Goal: Information Seeking & Learning: Learn about a topic

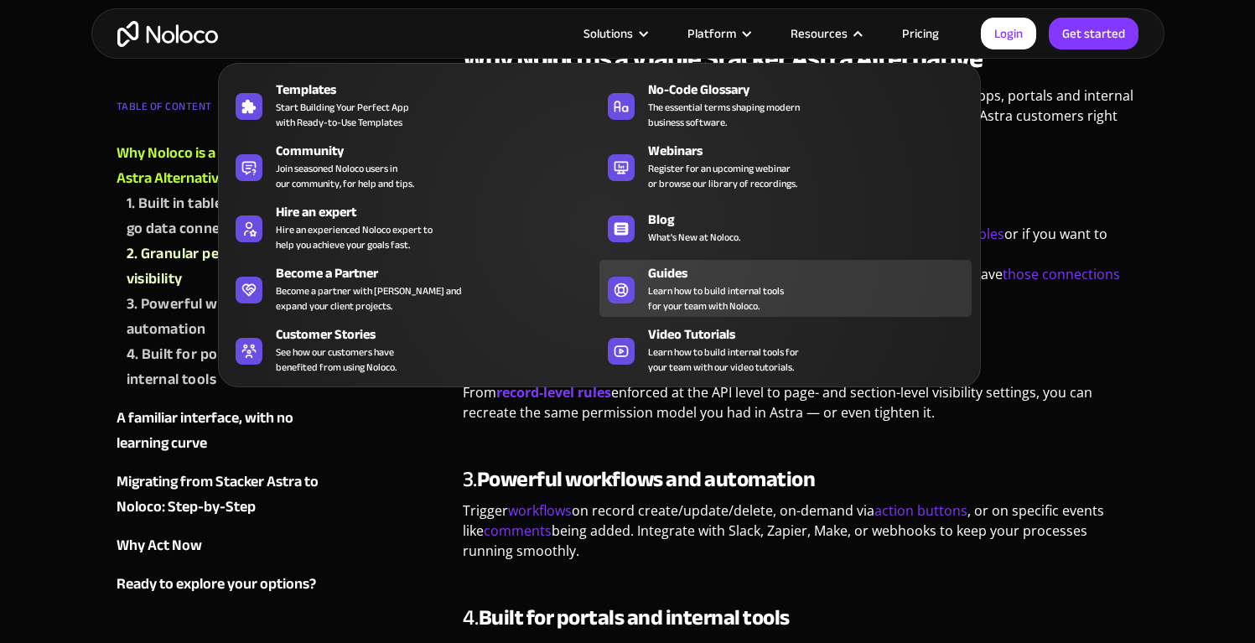
scroll to position [934, 0]
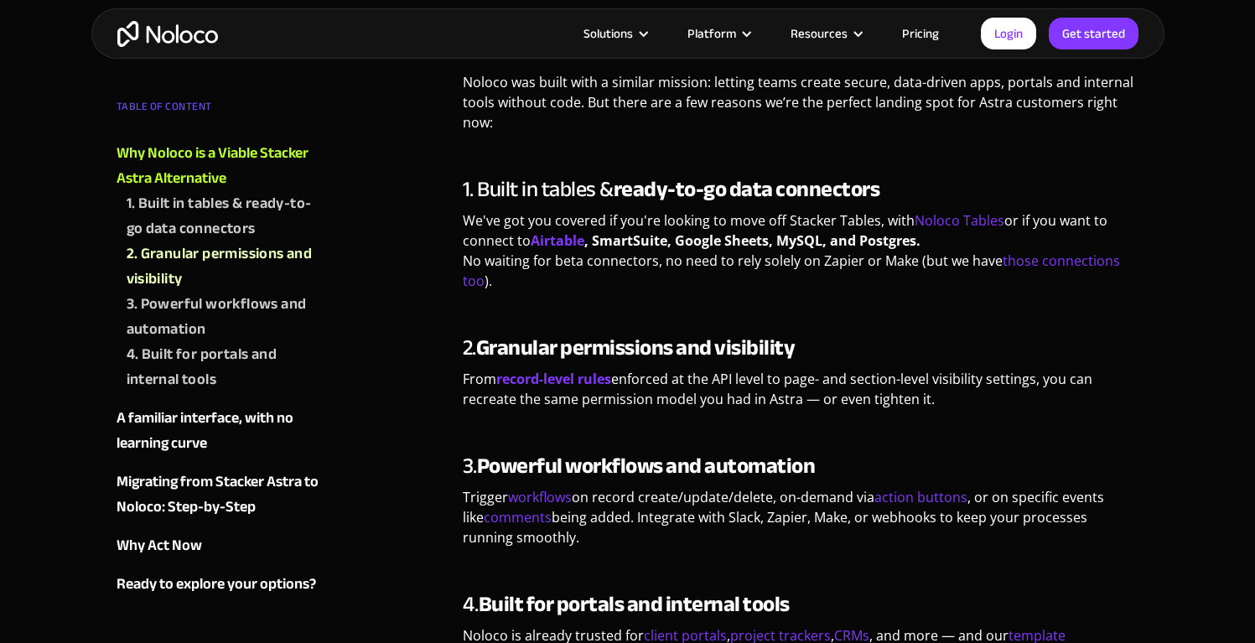
click at [764, 334] on strong "Granular permissions and visibility" at bounding box center [635, 347] width 319 height 41
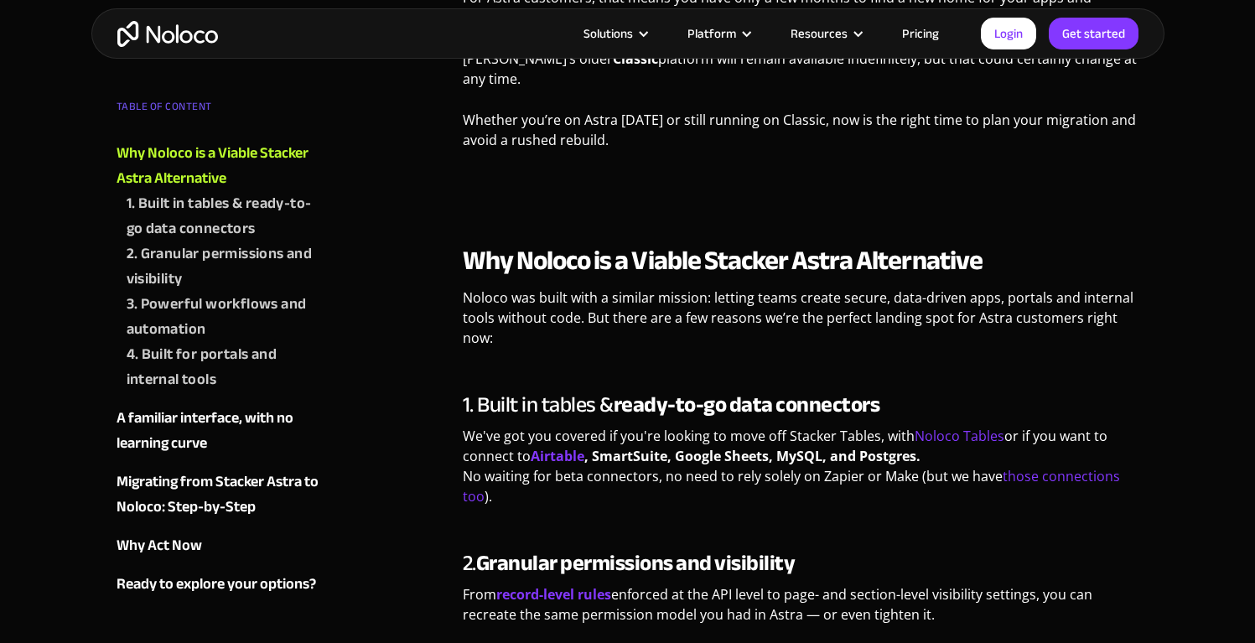
scroll to position [721, 0]
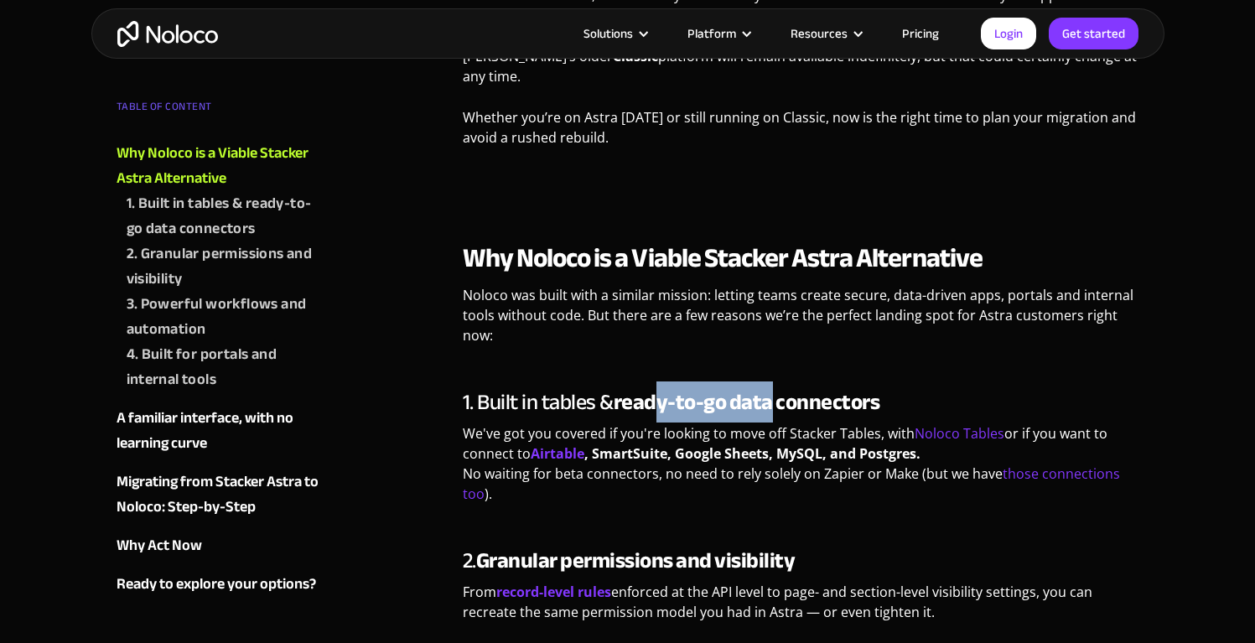
drag, startPoint x: 655, startPoint y: 381, endPoint x: 781, endPoint y: 380, distance: 125.7
click at [778, 381] on strong "ready-to-go data connectors" at bounding box center [746, 401] width 266 height 41
click at [781, 381] on strong "ready-to-go data connectors" at bounding box center [746, 401] width 266 height 41
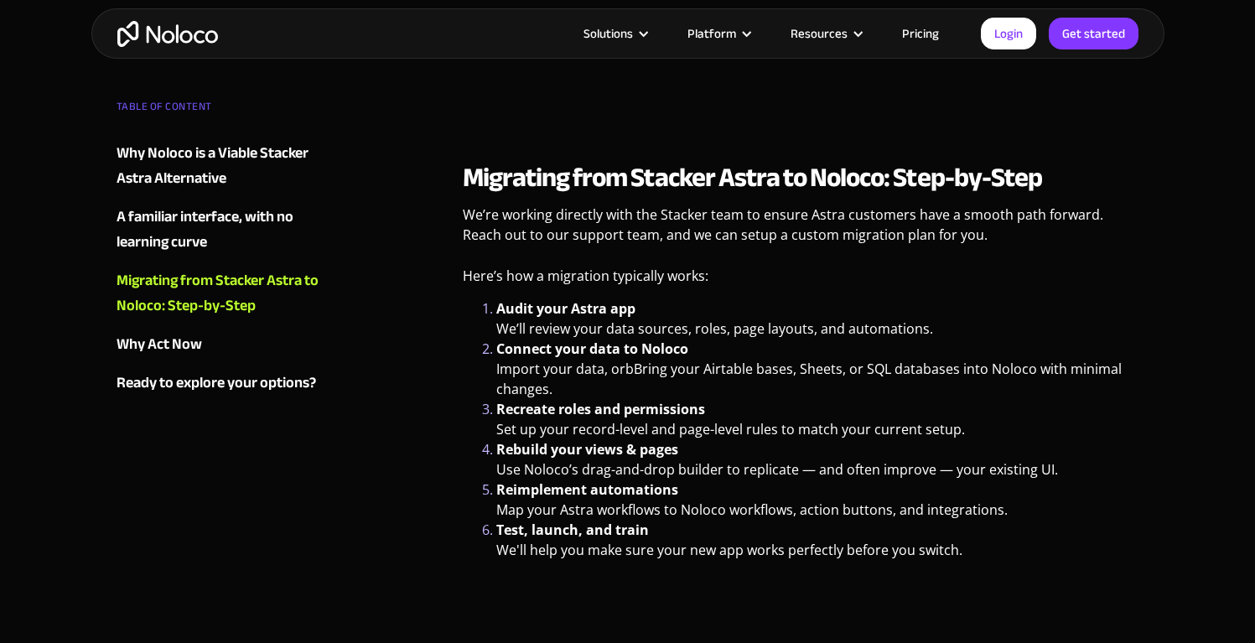
scroll to position [2135, 0]
click at [602, 204] on p "We’re working directly with the Stacker team to ensure Astra customers have a s…" at bounding box center [801, 230] width 676 height 53
drag, startPoint x: 563, startPoint y: 275, endPoint x: 676, endPoint y: 282, distance: 113.4
click at [676, 282] on div "Migrating from Stacker Astra to Noloco: Step-by-Step We’re working directly wit…" at bounding box center [801, 380] width 676 height 440
click at [676, 298] on li "Audit your Astra app We’ll review your data sources, roles, page layouts, and a…" at bounding box center [817, 318] width 643 height 40
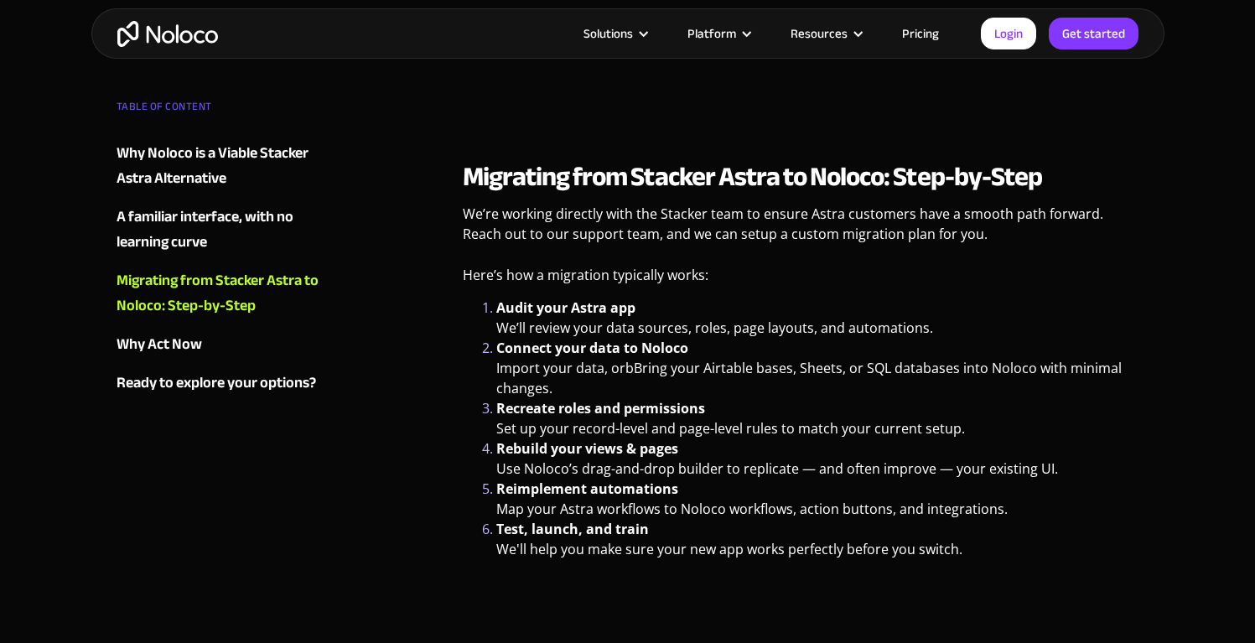
drag, startPoint x: 554, startPoint y: 281, endPoint x: 685, endPoint y: 281, distance: 130.7
click at [685, 298] on li "Audit your Astra app We’ll review your data sources, roles, page layouts, and a…" at bounding box center [817, 318] width 643 height 40
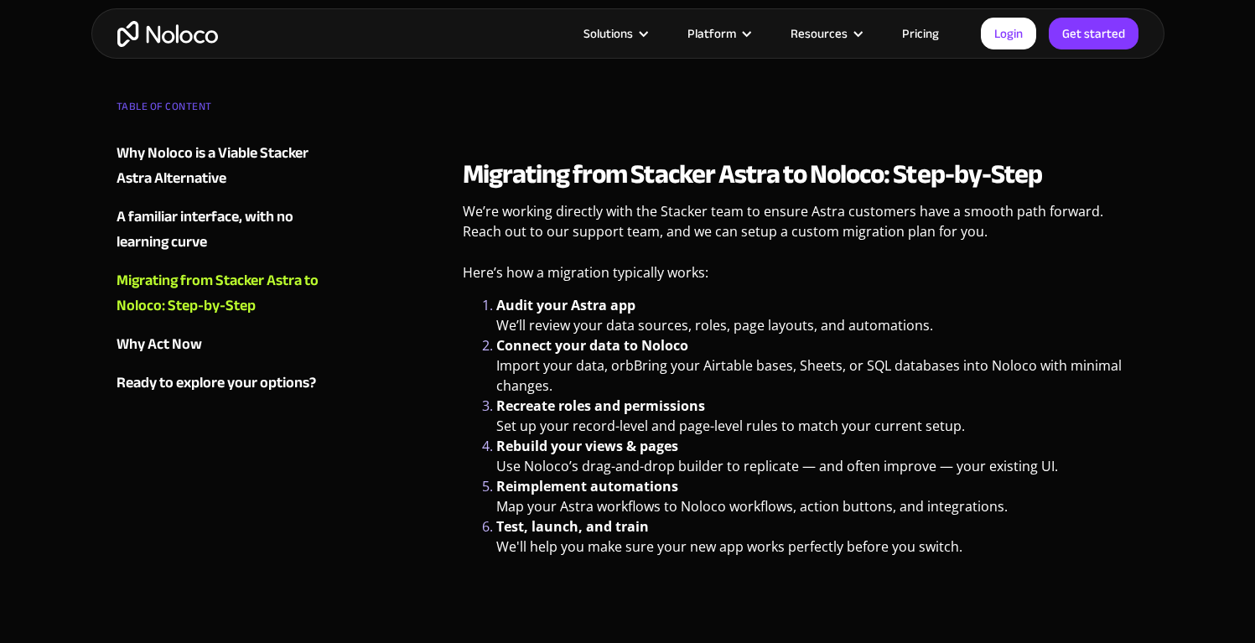
scroll to position [2139, 0]
drag, startPoint x: 620, startPoint y: 468, endPoint x: 703, endPoint y: 468, distance: 83.0
click at [699, 475] on li "Reimplement automations Map your Astra workflows to Noloco workflows, action bu…" at bounding box center [817, 495] width 643 height 40
click at [703, 475] on li "Reimplement automations Map your Astra workflows to Noloco workflows, action bu…" at bounding box center [817, 495] width 643 height 40
click at [685, 475] on li "Reimplement automations Map your Astra workflows to Noloco workflows, action bu…" at bounding box center [817, 495] width 643 height 40
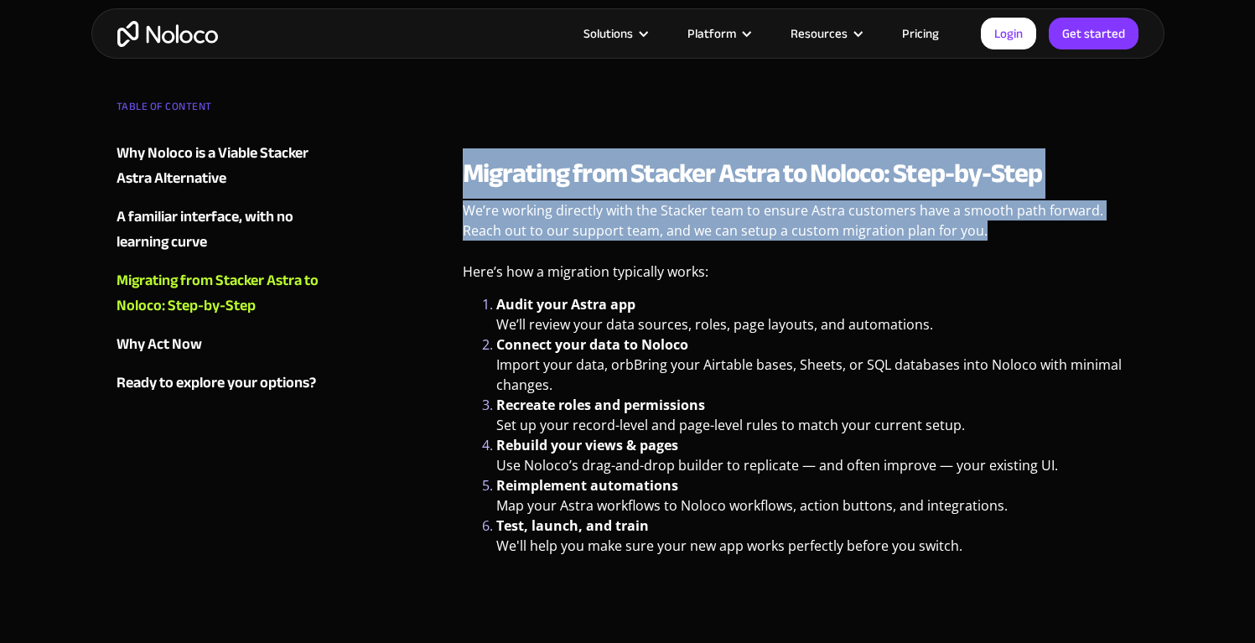
drag, startPoint x: 465, startPoint y: 153, endPoint x: 984, endPoint y: 214, distance: 522.3
click at [984, 215] on div "Migrating from Stacker Astra to Noloco: Step-by-Step We’re working directly wit…" at bounding box center [801, 377] width 676 height 440
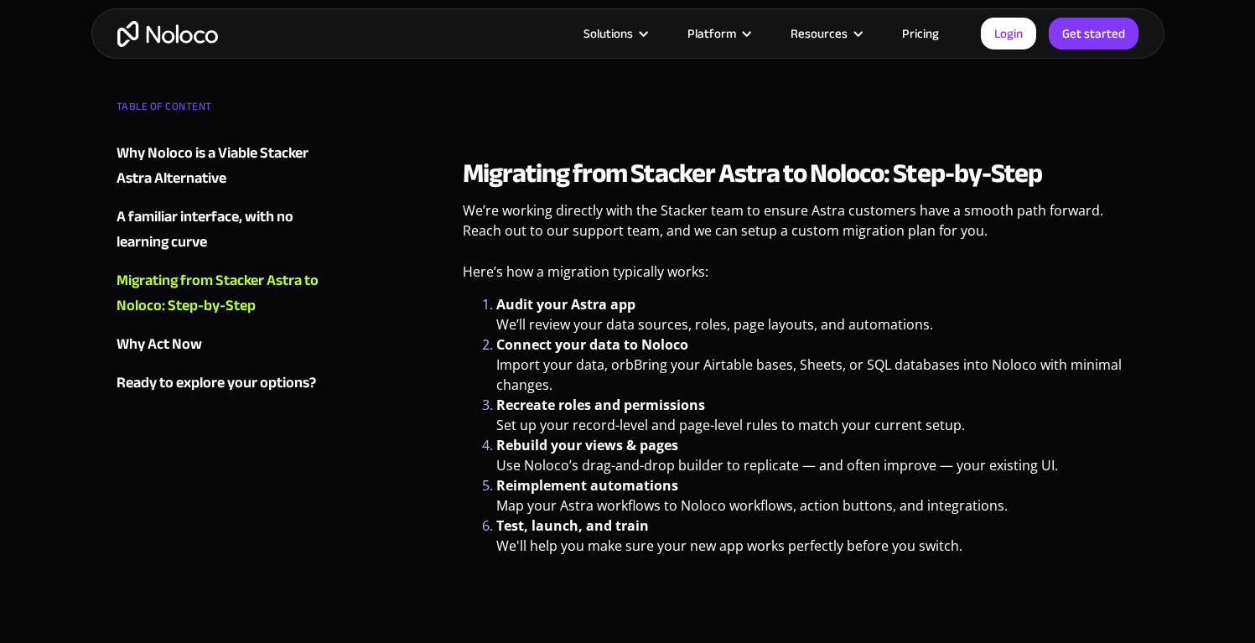
click at [702, 261] on p "Here’s how a migration typically works:" at bounding box center [801, 277] width 676 height 33
click at [701, 200] on p "We’re working directly with the Stacker team to ensure Astra customers have a s…" at bounding box center [801, 226] width 676 height 53
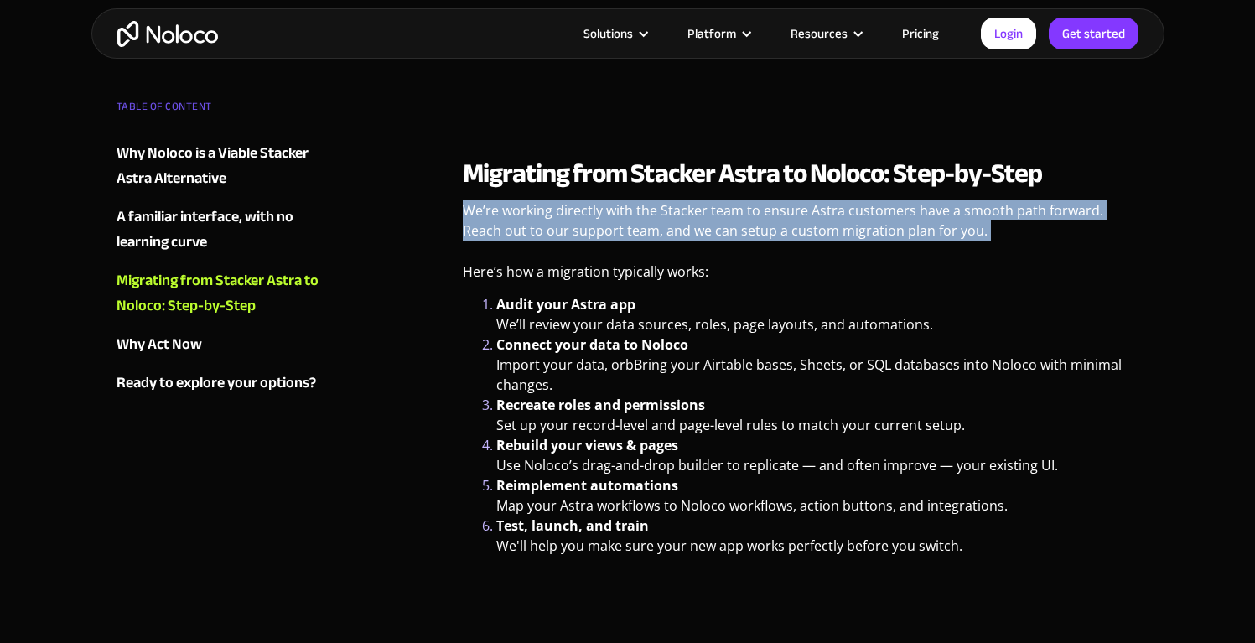
click at [701, 200] on p "We’re working directly with the Stacker team to ensure Astra customers have a s…" at bounding box center [801, 226] width 676 height 53
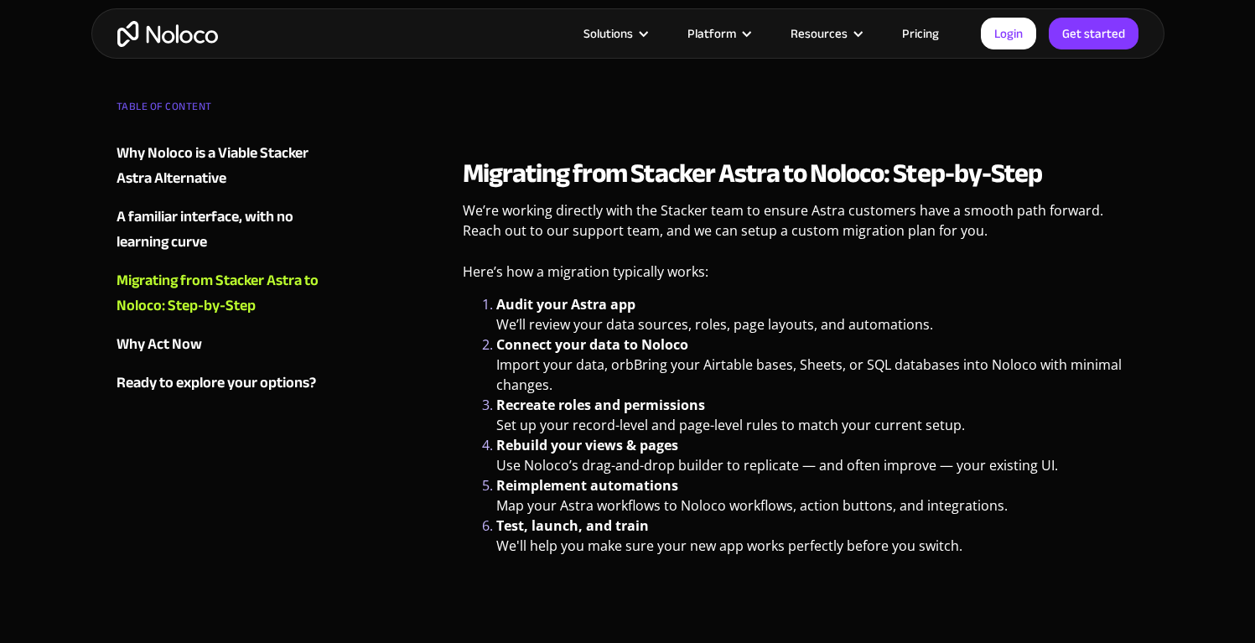
click at [962, 200] on p "We’re working directly with the Stacker team to ensure Astra customers have a s…" at bounding box center [801, 226] width 676 height 53
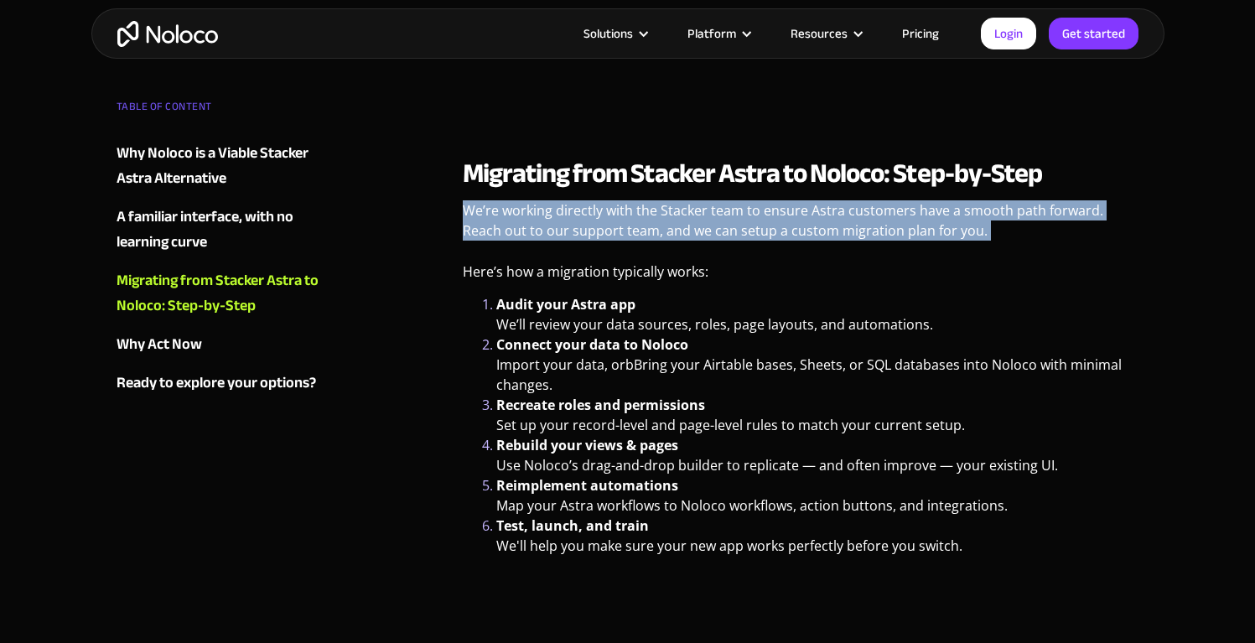
drag, startPoint x: 969, startPoint y: 210, endPoint x: 441, endPoint y: 207, distance: 528.0
copy p "We’re working directly with the Stacker team to ensure Astra customers have a s…"
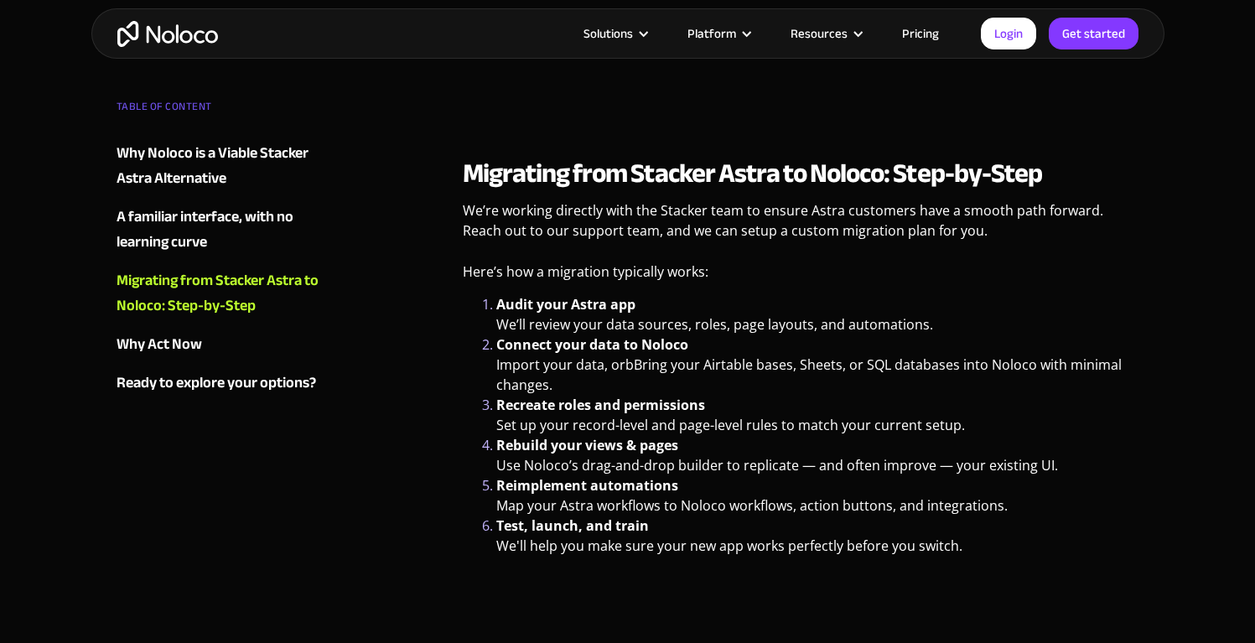
click at [722, 515] on li "Test, launch, and train We'll help you make sure your new app works perfectly b…" at bounding box center [817, 535] width 643 height 40
drag, startPoint x: 557, startPoint y: 321, endPoint x: 658, endPoint y: 321, distance: 100.6
click at [658, 335] on strong "Connect your data to Noloco" at bounding box center [592, 344] width 192 height 18
drag, startPoint x: 665, startPoint y: 308, endPoint x: 773, endPoint y: 308, distance: 108.1
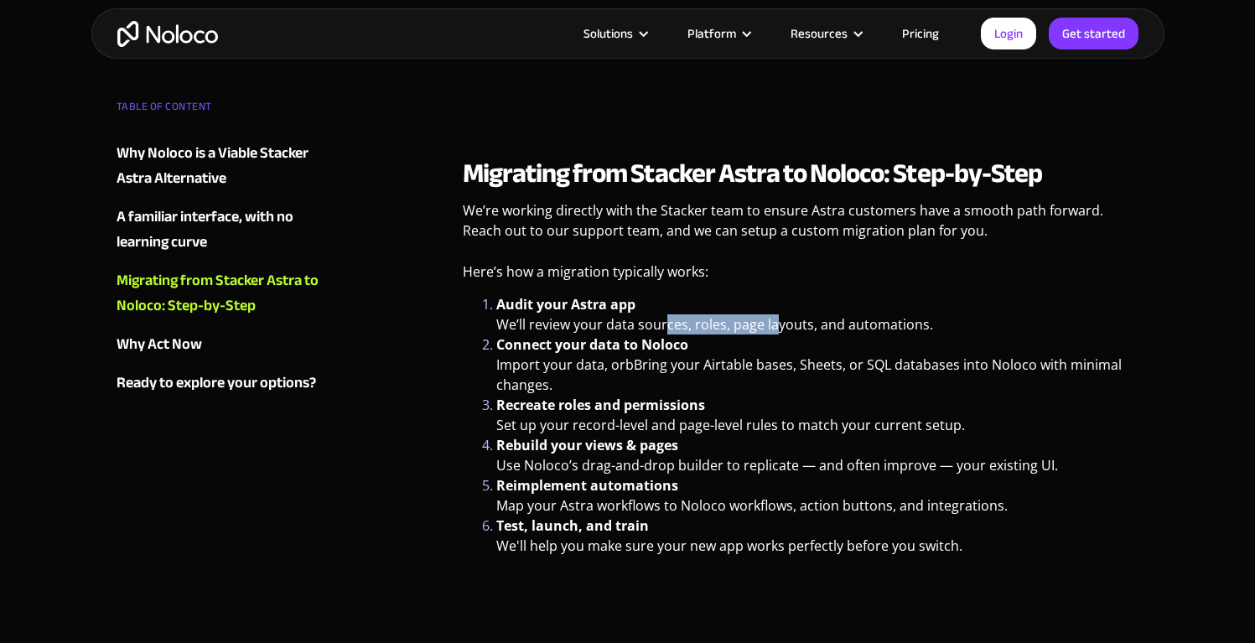
click at [773, 308] on li "Audit your Astra app We’ll review your data sources, roles, page layouts, and a…" at bounding box center [817, 314] width 643 height 40
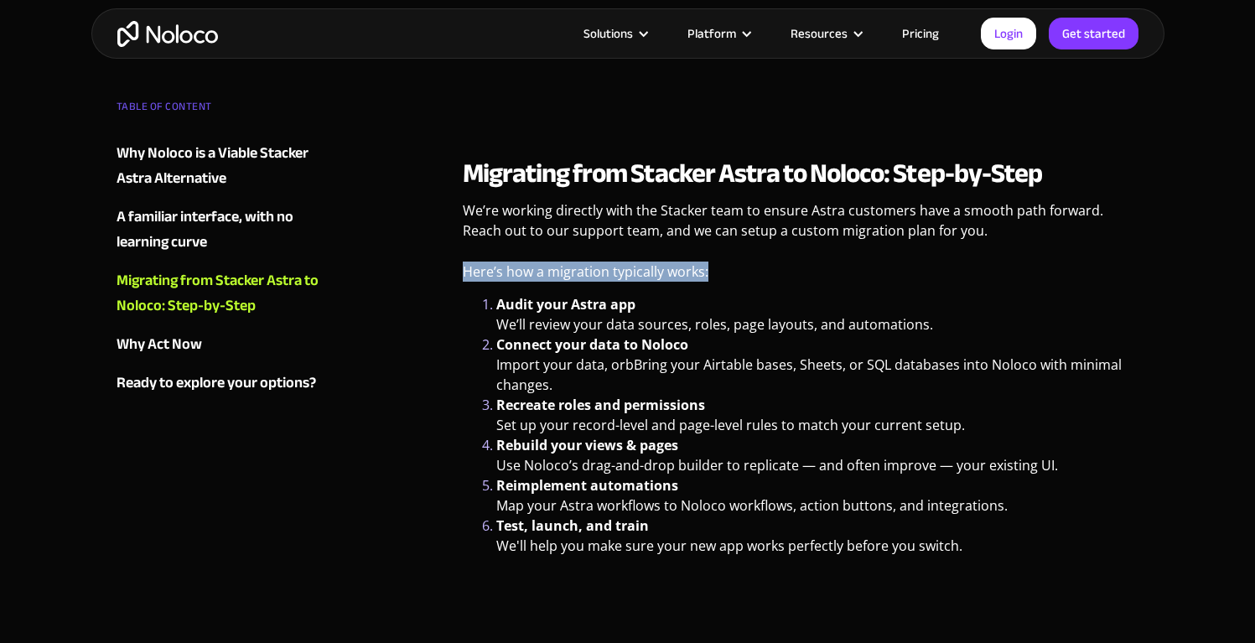
drag, startPoint x: 461, startPoint y: 246, endPoint x: 734, endPoint y: 256, distance: 273.4
copy p "Here’s how a migration typically works:"
click at [671, 349] on li "Connect your data to Noloco Import your data, orbBring your Airtable bases, She…" at bounding box center [817, 364] width 643 height 60
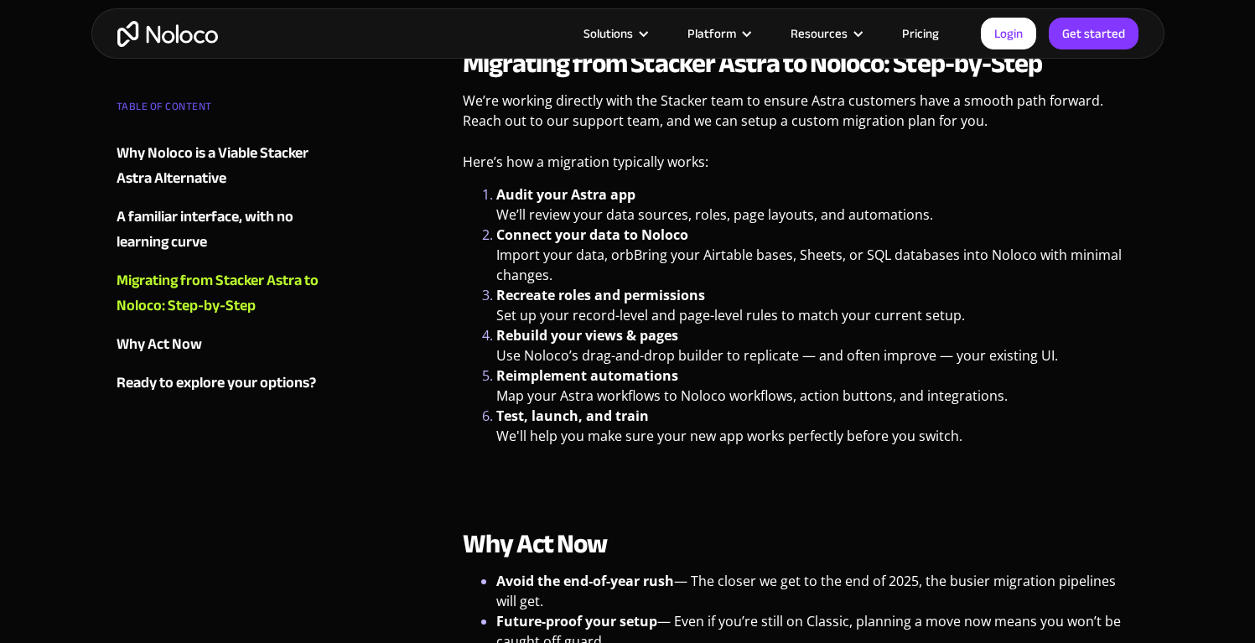
scroll to position [2251, 0]
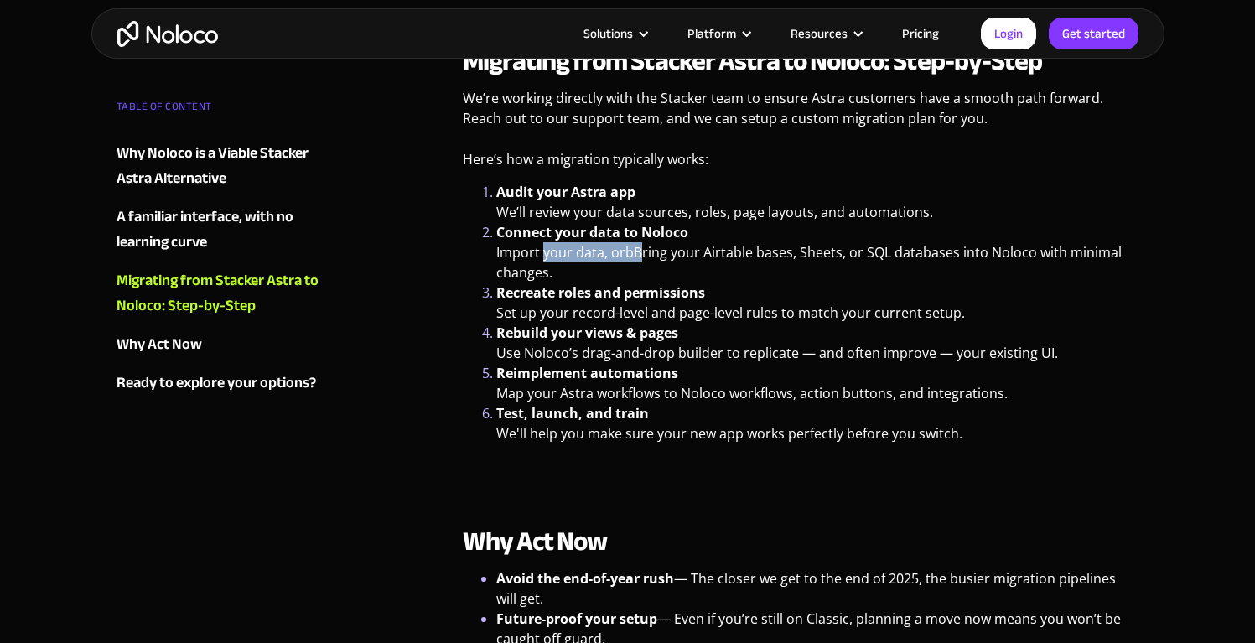
drag, startPoint x: 560, startPoint y: 230, endPoint x: 648, endPoint y: 251, distance: 90.5
click at [647, 250] on li "Connect your data to Noloco Import your data, orbBring your Airtable bases, She…" at bounding box center [817, 252] width 643 height 60
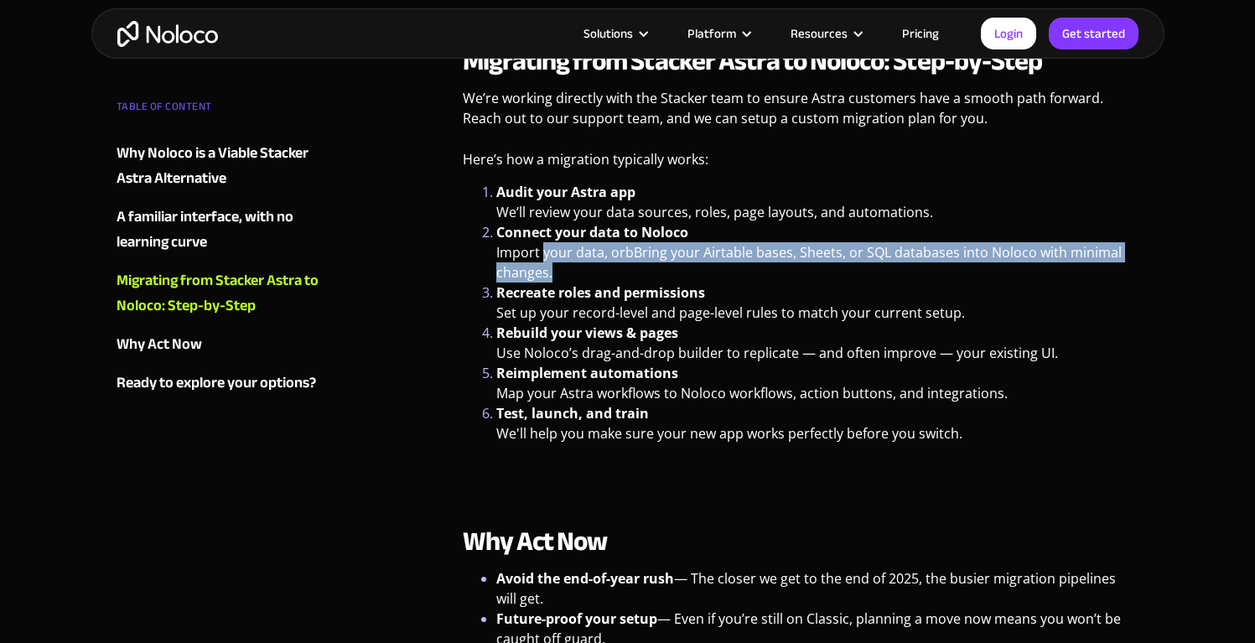
click at [648, 251] on li "Connect your data to Noloco Import your data, orbBring your Airtable bases, She…" at bounding box center [817, 252] width 643 height 60
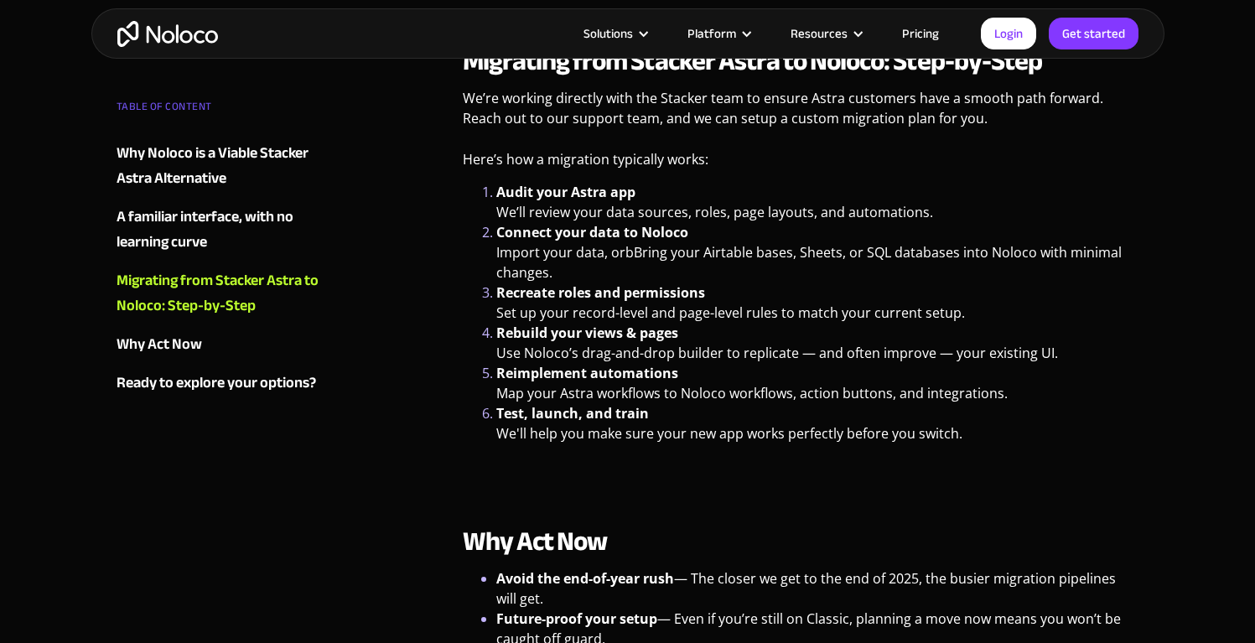
click at [772, 327] on li "Rebuild your views & pages Use Noloco’s drag-and-drop builder to replicate — an…" at bounding box center [817, 343] width 643 height 40
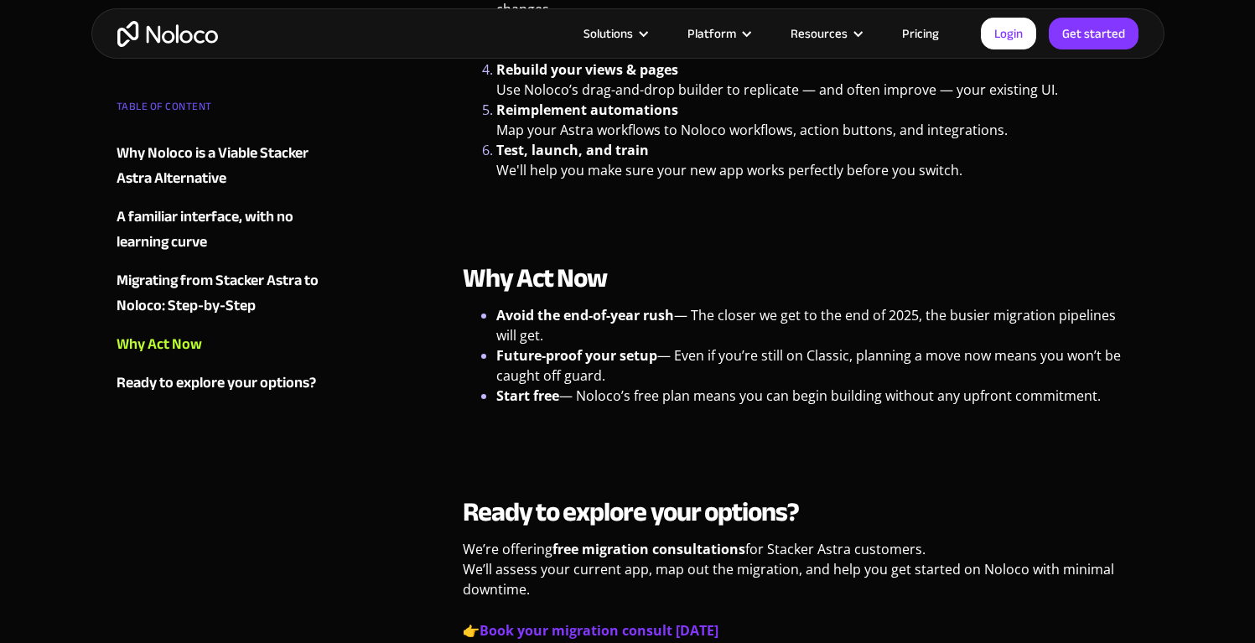
scroll to position [2512, 0]
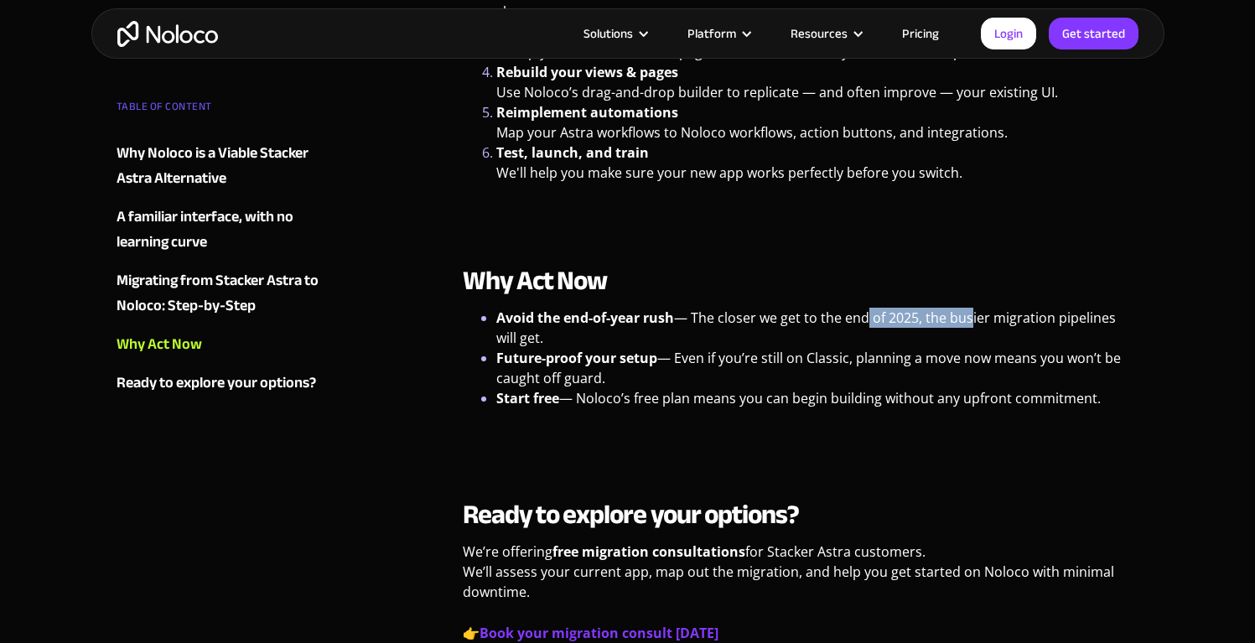
drag, startPoint x: 864, startPoint y: 298, endPoint x: 975, endPoint y: 298, distance: 111.5
click at [965, 308] on li "Avoid the end-of-year rush — The closer we get to the end of 2025, the busier m…" at bounding box center [817, 328] width 643 height 40
click at [975, 308] on li "Avoid the end-of-year rush — The closer we get to the end of 2025, the busier m…" at bounding box center [817, 328] width 643 height 40
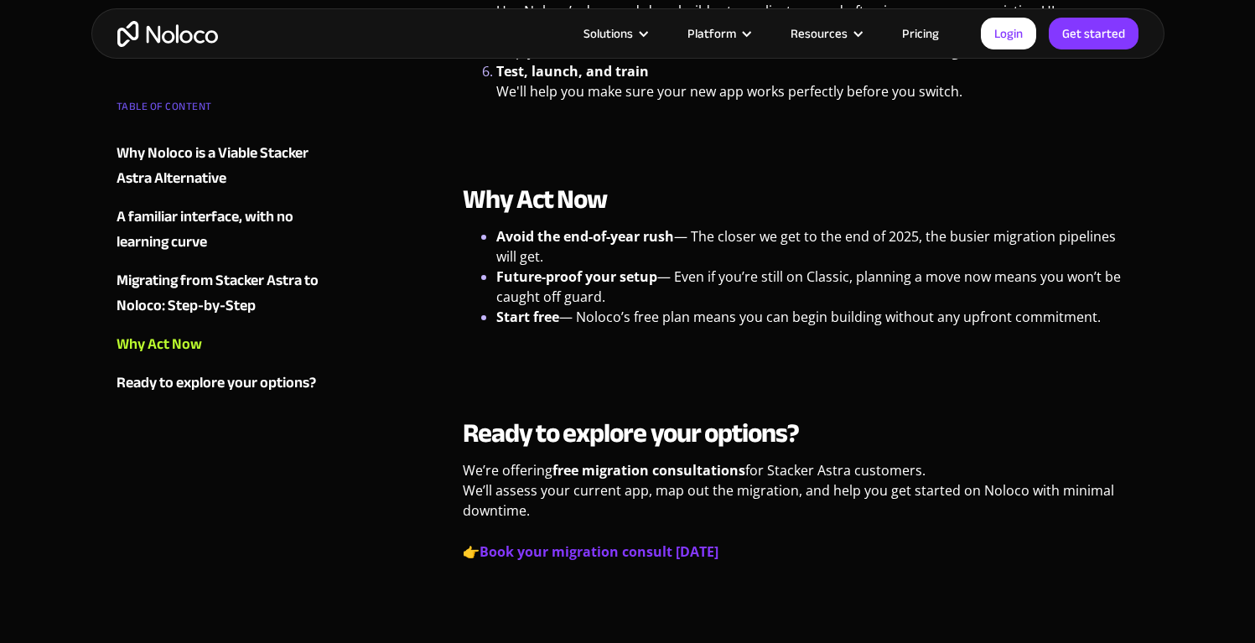
scroll to position [2591, 0]
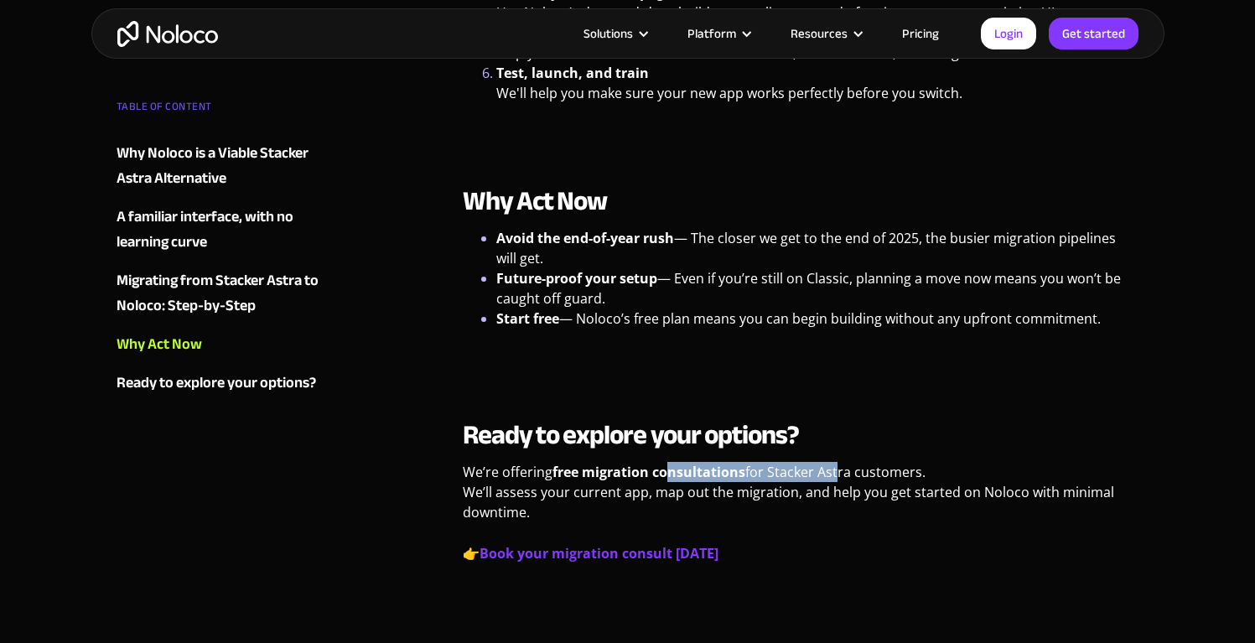
drag, startPoint x: 667, startPoint y: 454, endPoint x: 854, endPoint y: 452, distance: 186.9
click at [852, 462] on p "We’re offering free migration consultations for Stacker Astra customers. We’ll …" at bounding box center [801, 498] width 676 height 73
click at [854, 462] on p "We’re offering free migration consultations for Stacker Astra customers. We’ll …" at bounding box center [801, 498] width 676 height 73
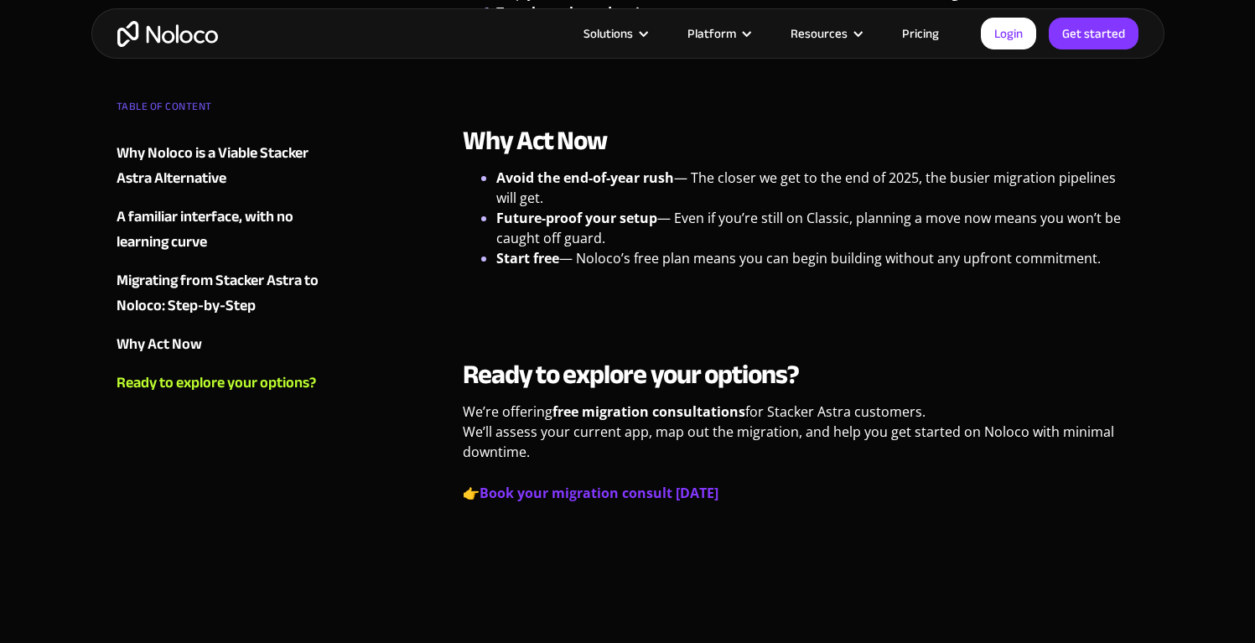
scroll to position [2640, 0]
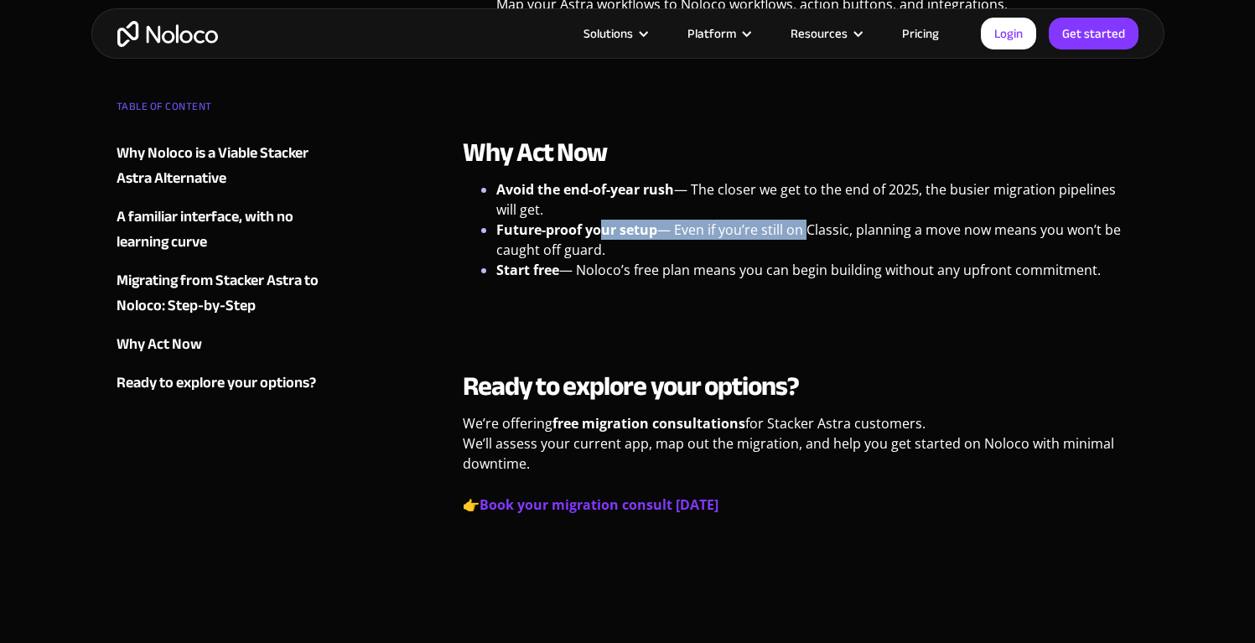
drag, startPoint x: 605, startPoint y: 219, endPoint x: 821, endPoint y: 217, distance: 216.2
click at [815, 220] on li "Future-proof your setup — Even if you’re still on Classic, planning a move now …" at bounding box center [817, 240] width 643 height 40
click at [821, 220] on li "Future-proof your setup — Even if you’re still on Classic, planning a move now …" at bounding box center [817, 240] width 643 height 40
drag, startPoint x: 703, startPoint y: 203, endPoint x: 980, endPoint y: 198, distance: 276.6
click at [979, 220] on li "Future-proof your setup — Even if you’re still on Classic, planning a move now …" at bounding box center [817, 240] width 643 height 40
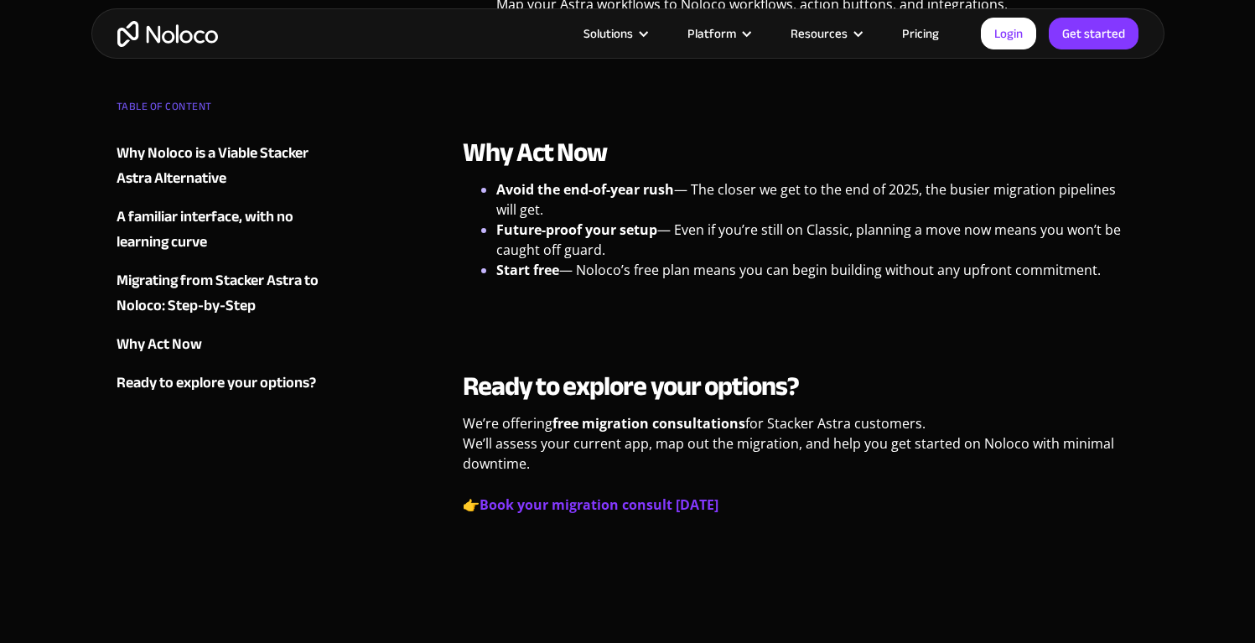
click at [980, 198] on li "Avoid the end-of-year rush — The closer we get to the end of 2025, the busier m…" at bounding box center [817, 199] width 643 height 40
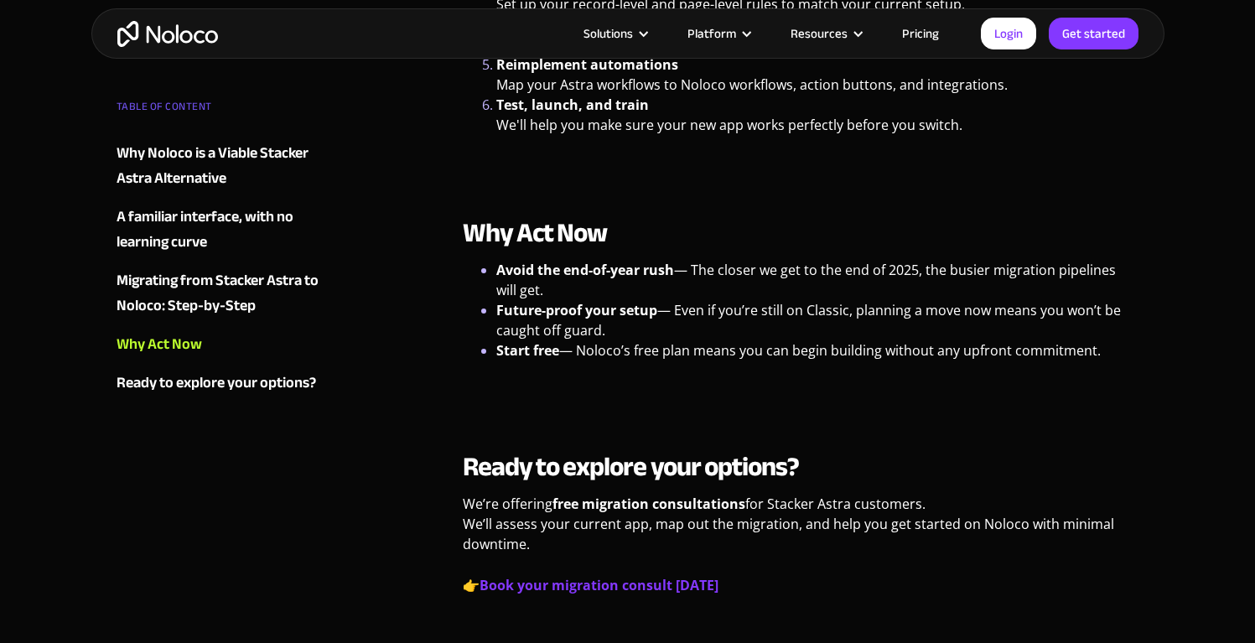
scroll to position [2552, 0]
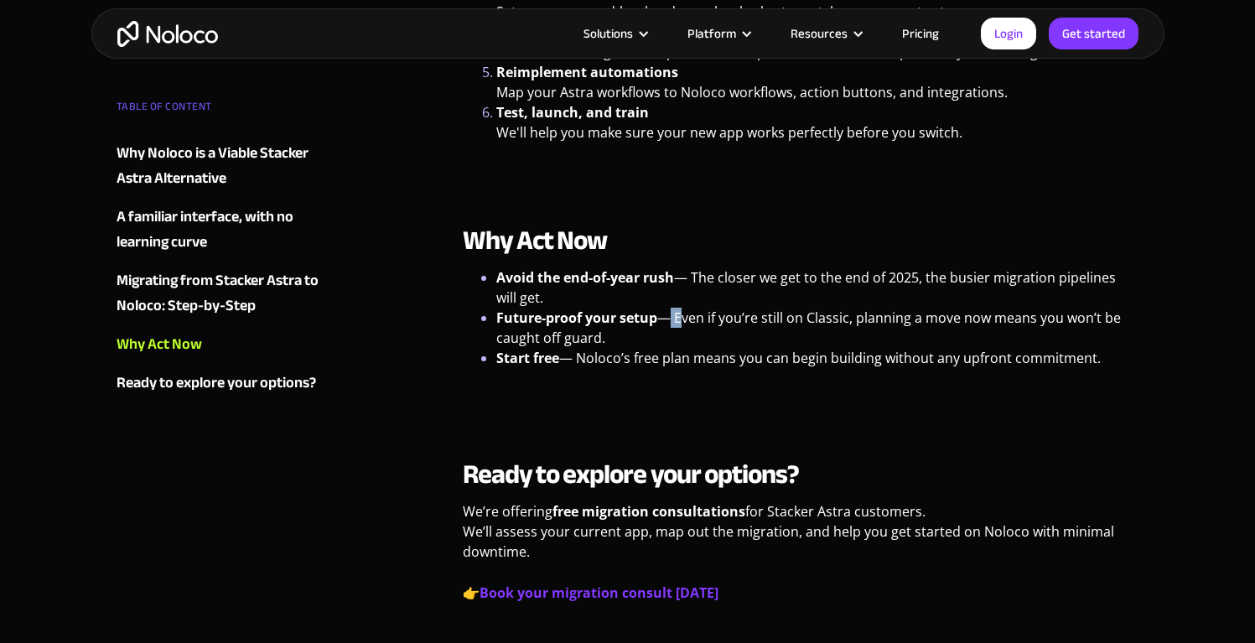
drag, startPoint x: 660, startPoint y: 297, endPoint x: 702, endPoint y: 298, distance: 42.7
click at [686, 308] on li "Future-proof your setup — Even if you’re still on Classic, planning a move now …" at bounding box center [817, 328] width 643 height 40
click at [702, 308] on li "Future-proof your setup — Even if you’re still on Classic, planning a move now …" at bounding box center [817, 328] width 643 height 40
click at [652, 317] on li "Future-proof your setup — Even if you’re still on Classic, planning a move now …" at bounding box center [817, 328] width 643 height 40
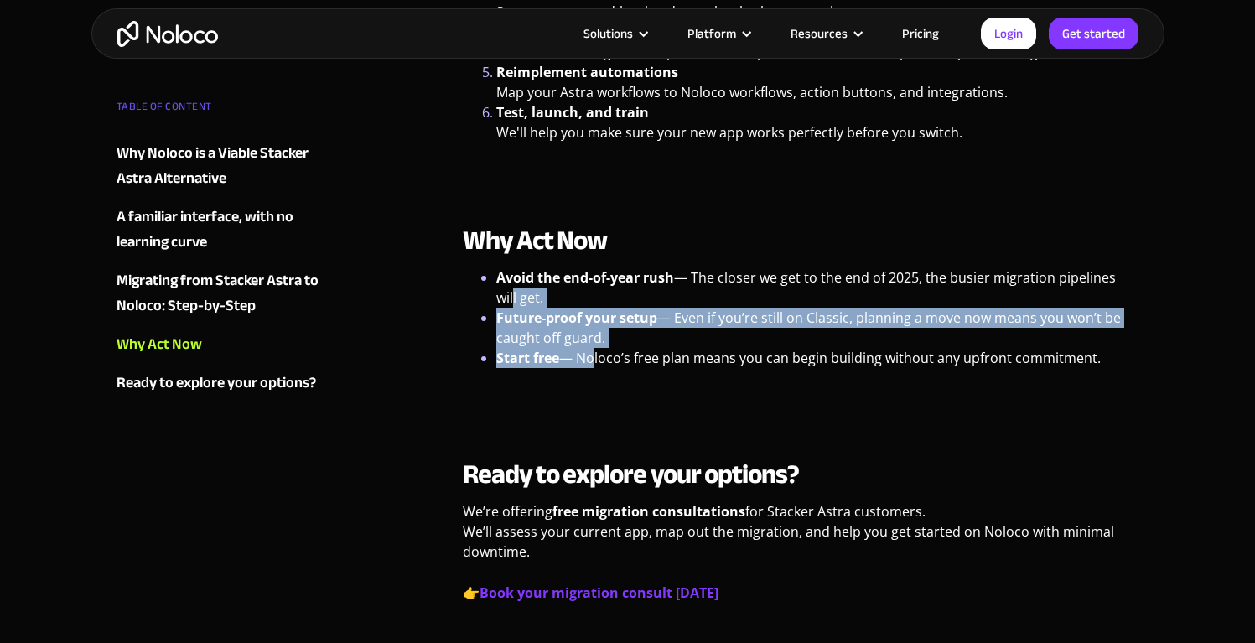
drag, startPoint x: 511, startPoint y: 282, endPoint x: 592, endPoint y: 334, distance: 95.3
click at [589, 331] on ul "Avoid the end-of-year rush — The closer we get to the end of 2025, the busier m…" at bounding box center [801, 317] width 676 height 101
click at [592, 348] on li "Start free — Noloco’s free plan means you can begin building without any upfron…" at bounding box center [817, 358] width 643 height 20
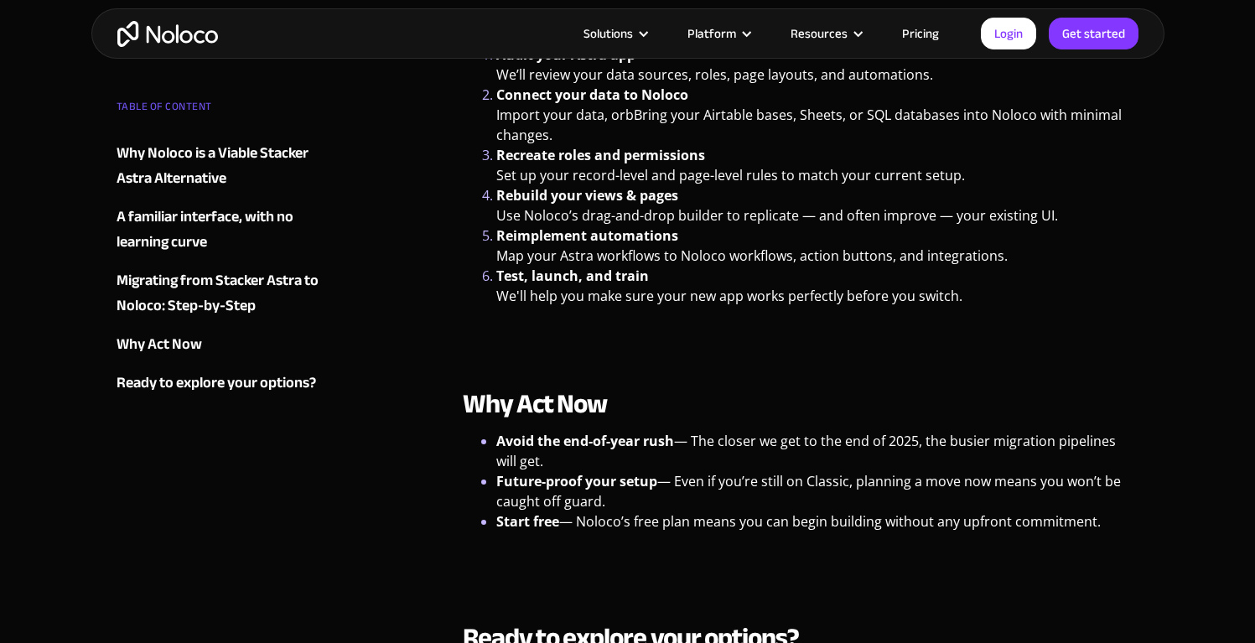
scroll to position [2407, 0]
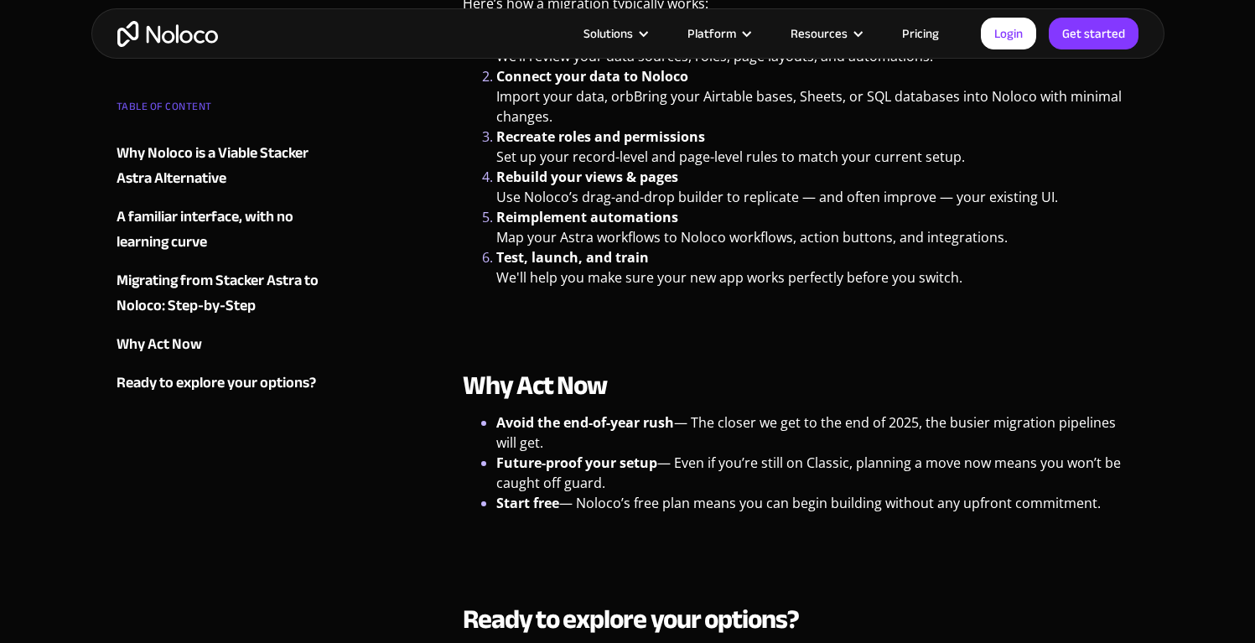
click at [745, 493] on li "Start free — Noloco’s free plan means you can begin building without any upfron…" at bounding box center [817, 503] width 643 height 20
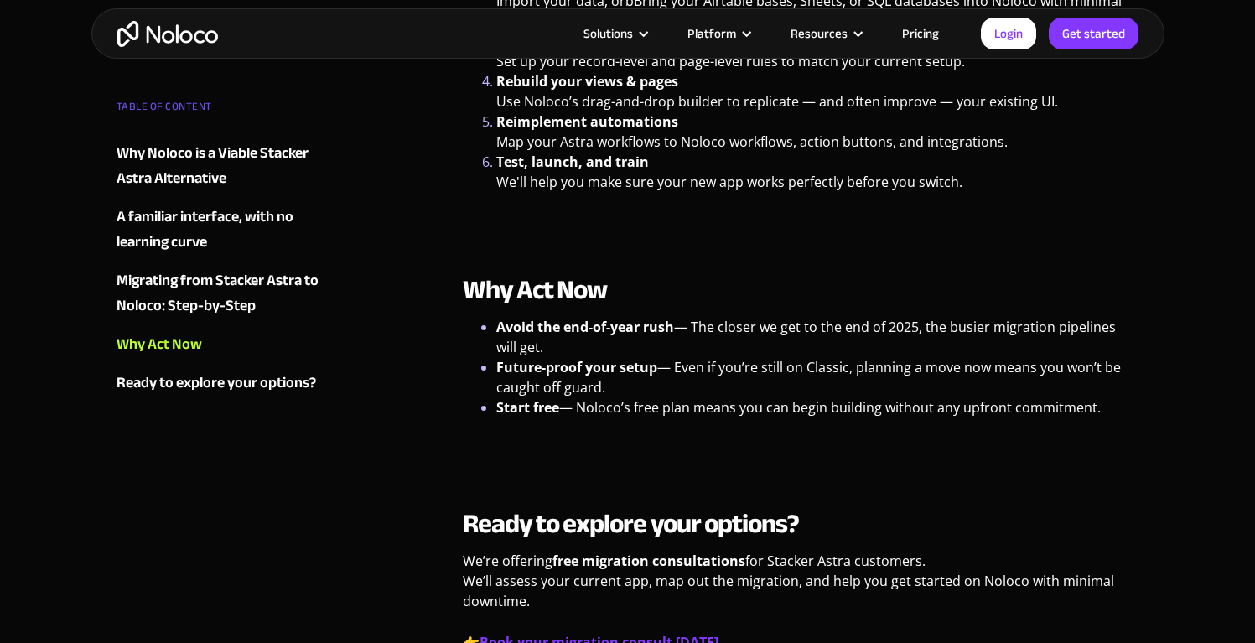
scroll to position [2507, 0]
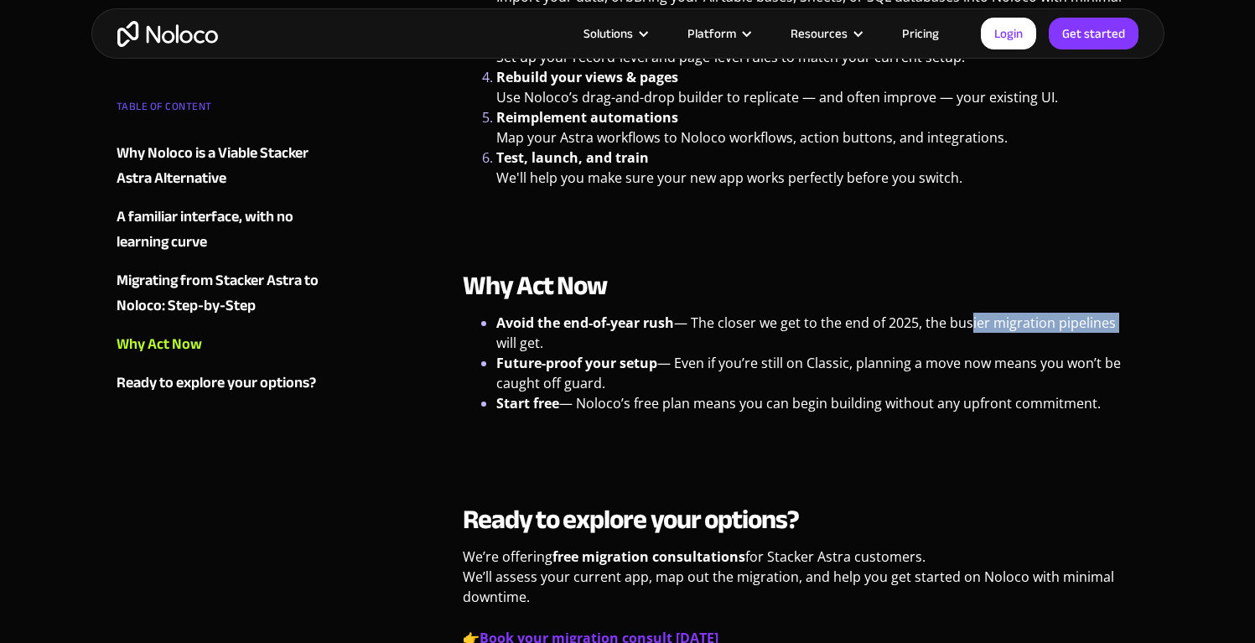
drag, startPoint x: 970, startPoint y: 301, endPoint x: 1115, endPoint y: 301, distance: 144.1
click at [1115, 313] on li "Avoid the end-of-year rush — The closer we get to the end of 2025, the busier m…" at bounding box center [817, 333] width 643 height 40
click at [1120, 313] on li "Avoid the end-of-year rush — The closer we get to the end of 2025, the busier m…" at bounding box center [817, 333] width 643 height 40
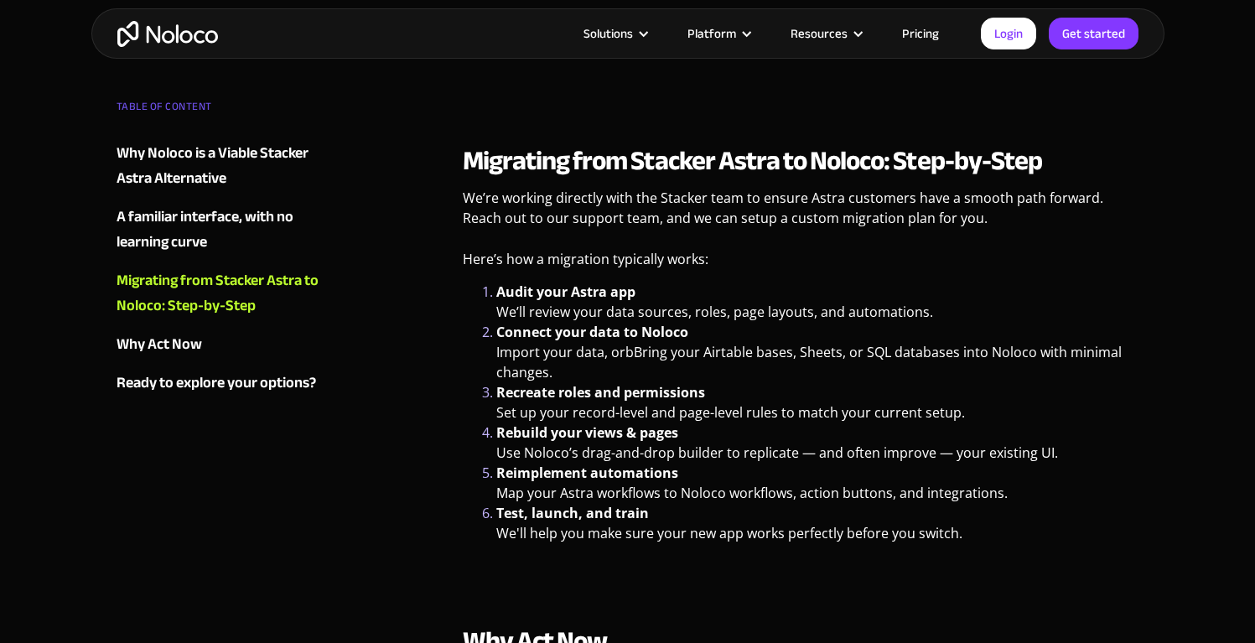
scroll to position [2155, 0]
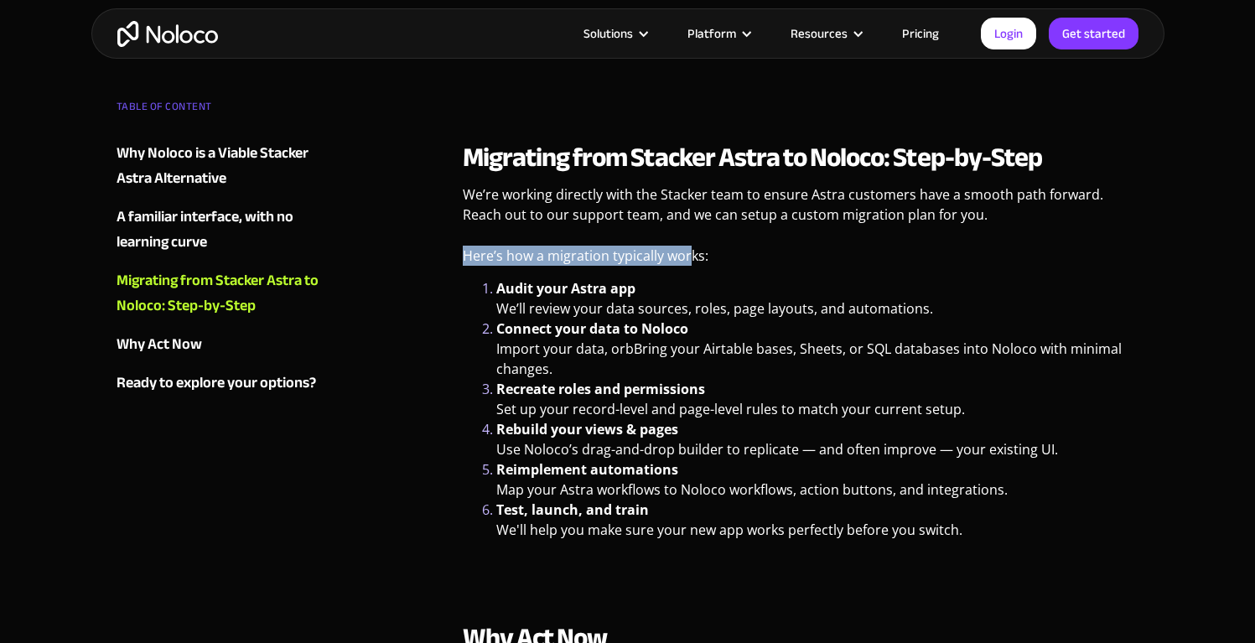
drag, startPoint x: 572, startPoint y: 222, endPoint x: 702, endPoint y: 229, distance: 130.9
click at [700, 230] on div "Migrating from Stacker Astra to Noloco: Step-by-Step We’re working directly wit…" at bounding box center [801, 361] width 676 height 440
click at [631, 184] on p "We’re working directly with the Stacker team to ensure Astra customers have a s…" at bounding box center [801, 210] width 676 height 53
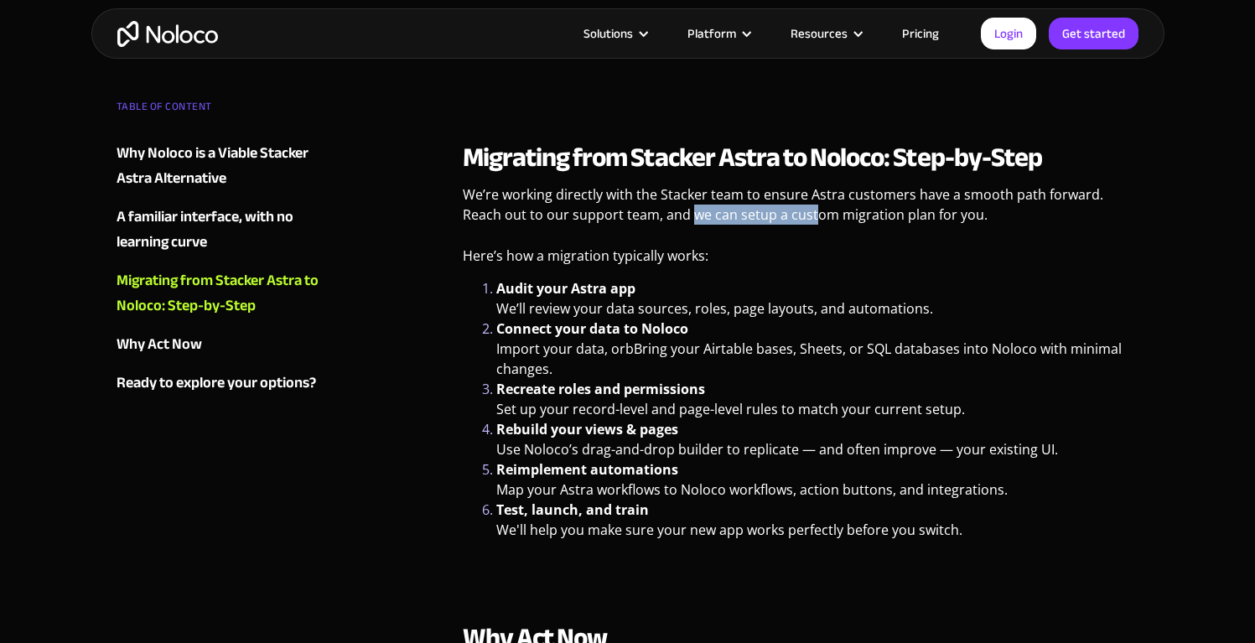
drag, startPoint x: 647, startPoint y: 188, endPoint x: 775, endPoint y: 199, distance: 128.7
click at [775, 199] on p "We’re working directly with the Stacker team to ensure Astra customers have a s…" at bounding box center [801, 210] width 676 height 53
click at [772, 196] on p "We’re working directly with the Stacker team to ensure Astra customers have a s…" at bounding box center [801, 210] width 676 height 53
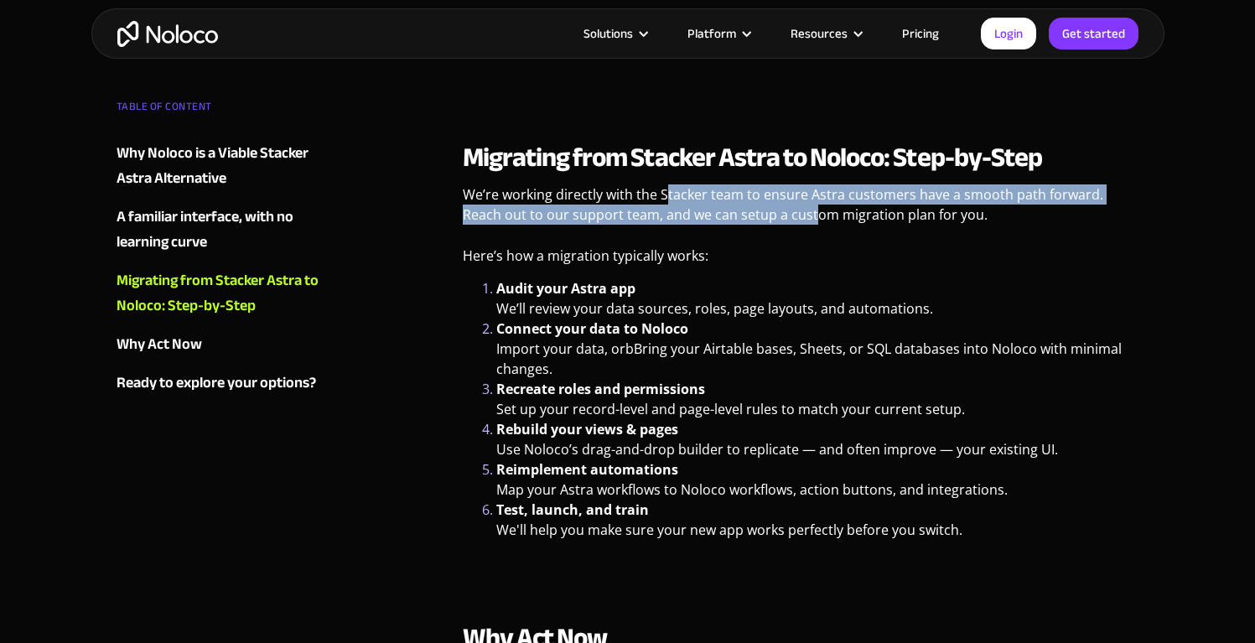
drag, startPoint x: 667, startPoint y: 176, endPoint x: 776, endPoint y: 192, distance: 110.1
click at [775, 194] on p "We’re working directly with the Stacker team to ensure Astra customers have a s…" at bounding box center [801, 210] width 676 height 53
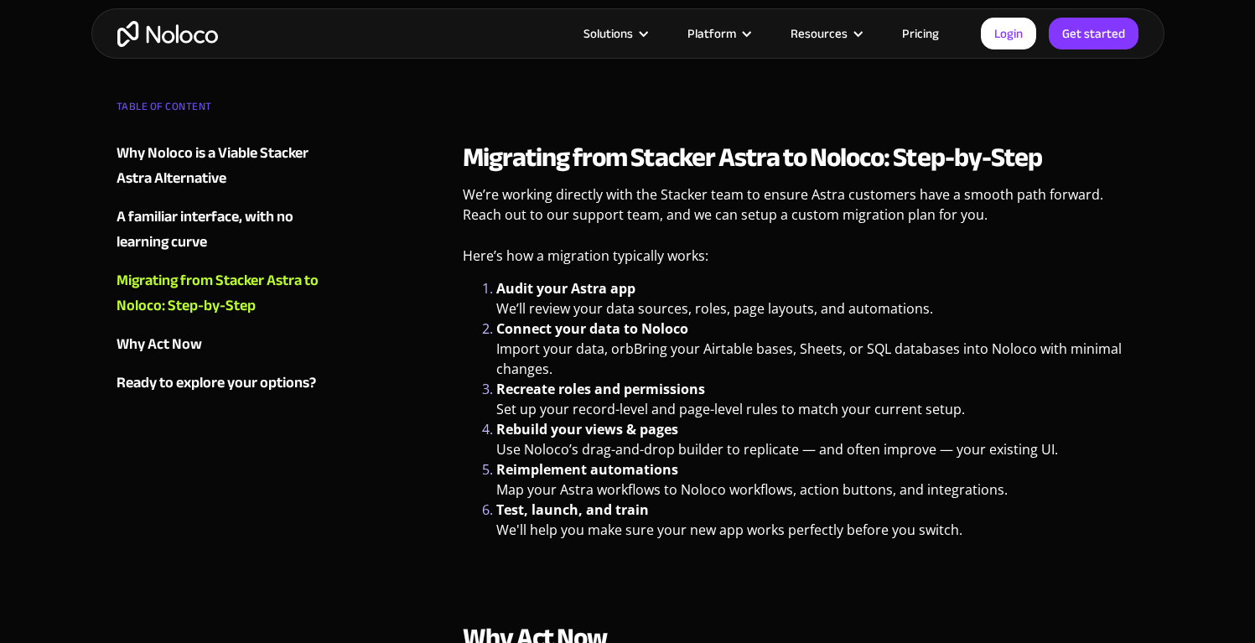
click at [774, 193] on p "We’re working directly with the Stacker team to ensure Astra customers have a s…" at bounding box center [801, 210] width 676 height 53
drag, startPoint x: 955, startPoint y: 196, endPoint x: 692, endPoint y: 191, distance: 263.2
click at [692, 192] on p "We’re working directly with the Stacker team to ensure Astra customers have a s…" at bounding box center [801, 210] width 676 height 53
